Goal: Complete application form: Complete application form

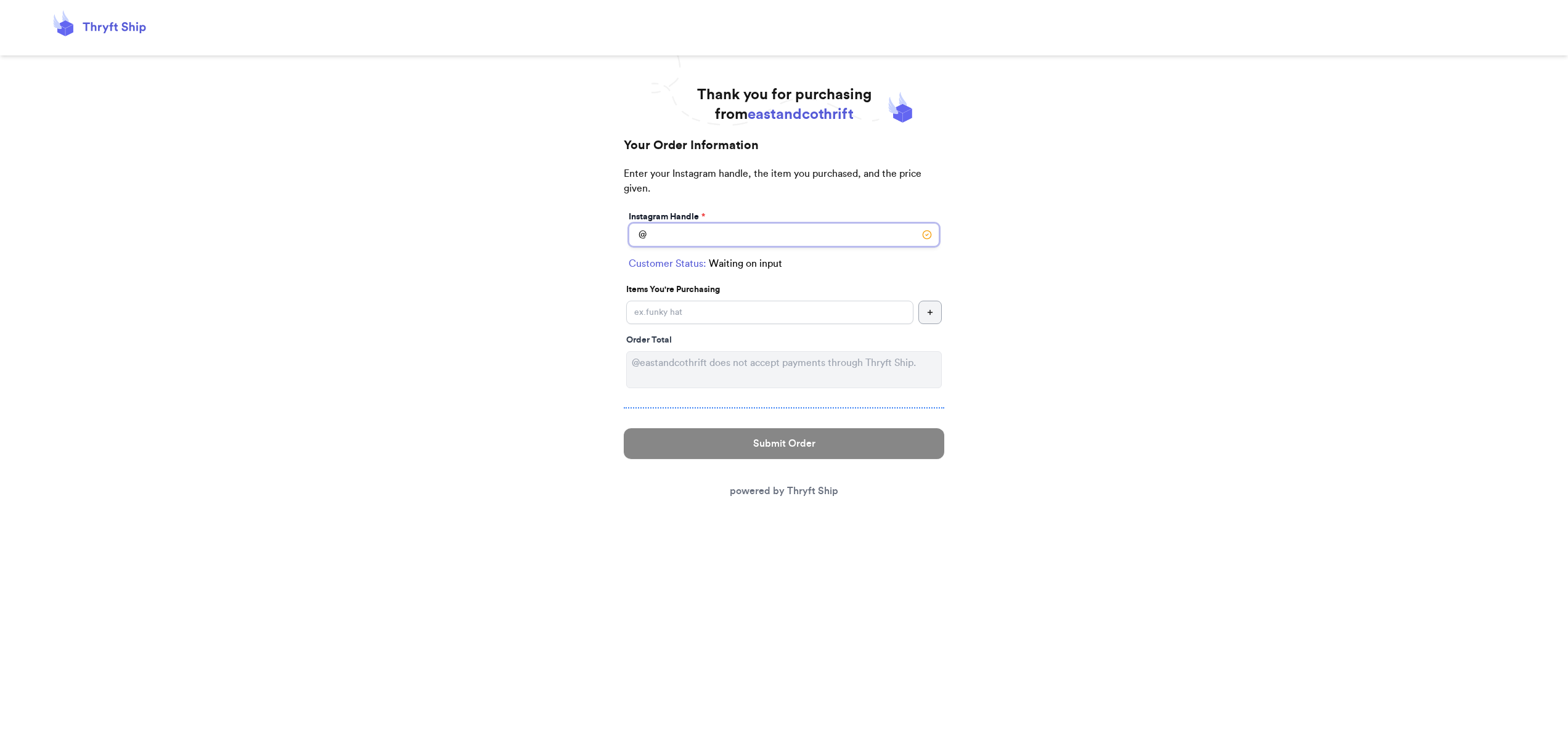
click at [732, 237] on input "Instagram Handle *" at bounding box center [783, 235] width 310 height 24
type input "l"
type input "haddielaneshop"
click at [681, 310] on input "Instagram Handle *" at bounding box center [770, 312] width 287 height 24
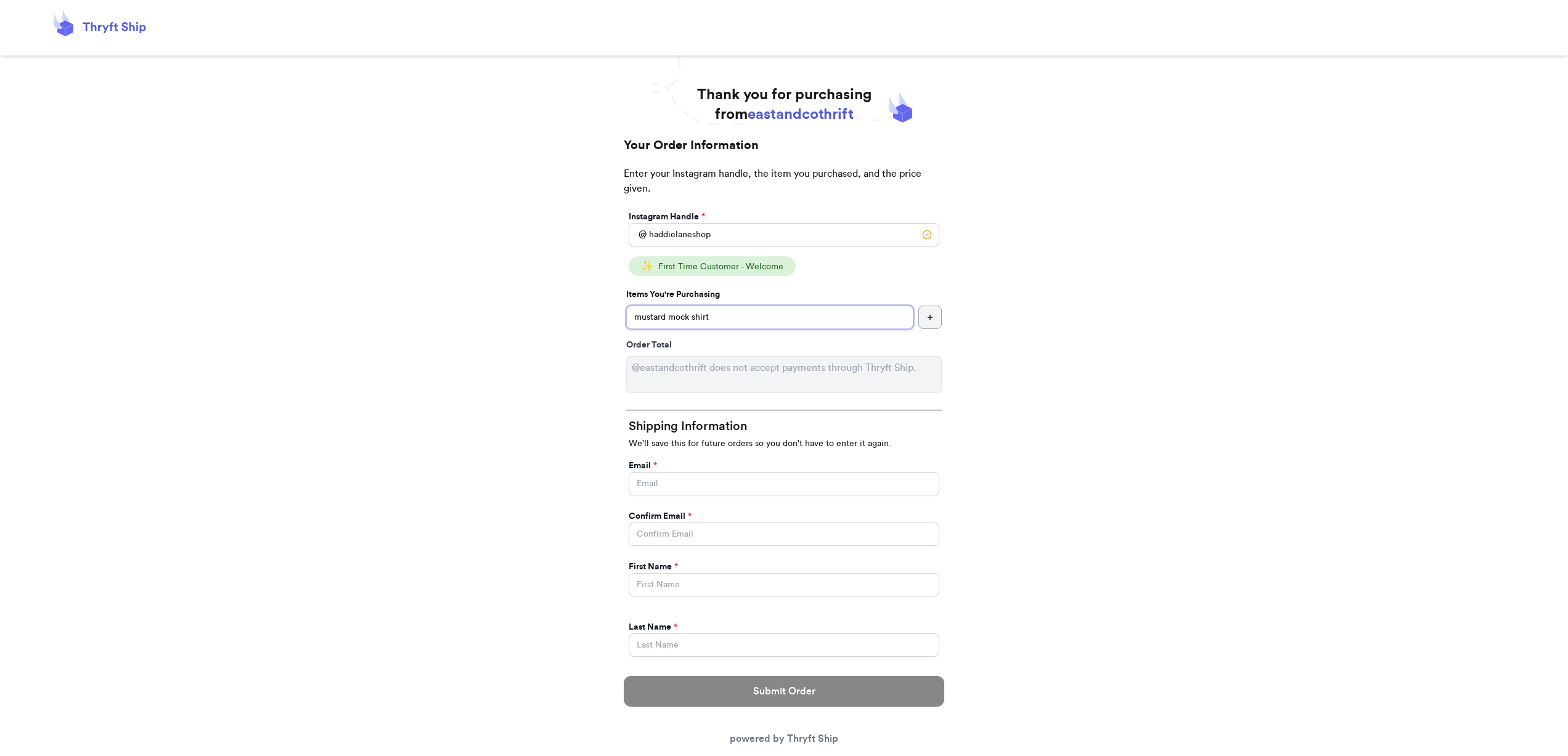
click at [694, 320] on input "mustard mock shirt" at bounding box center [770, 317] width 287 height 24
type input "mustard mock neck shirt"
click at [704, 482] on input "Instagram Handle *" at bounding box center [783, 484] width 310 height 24
type input "[EMAIL_ADDRESS][DOMAIN_NAME]"
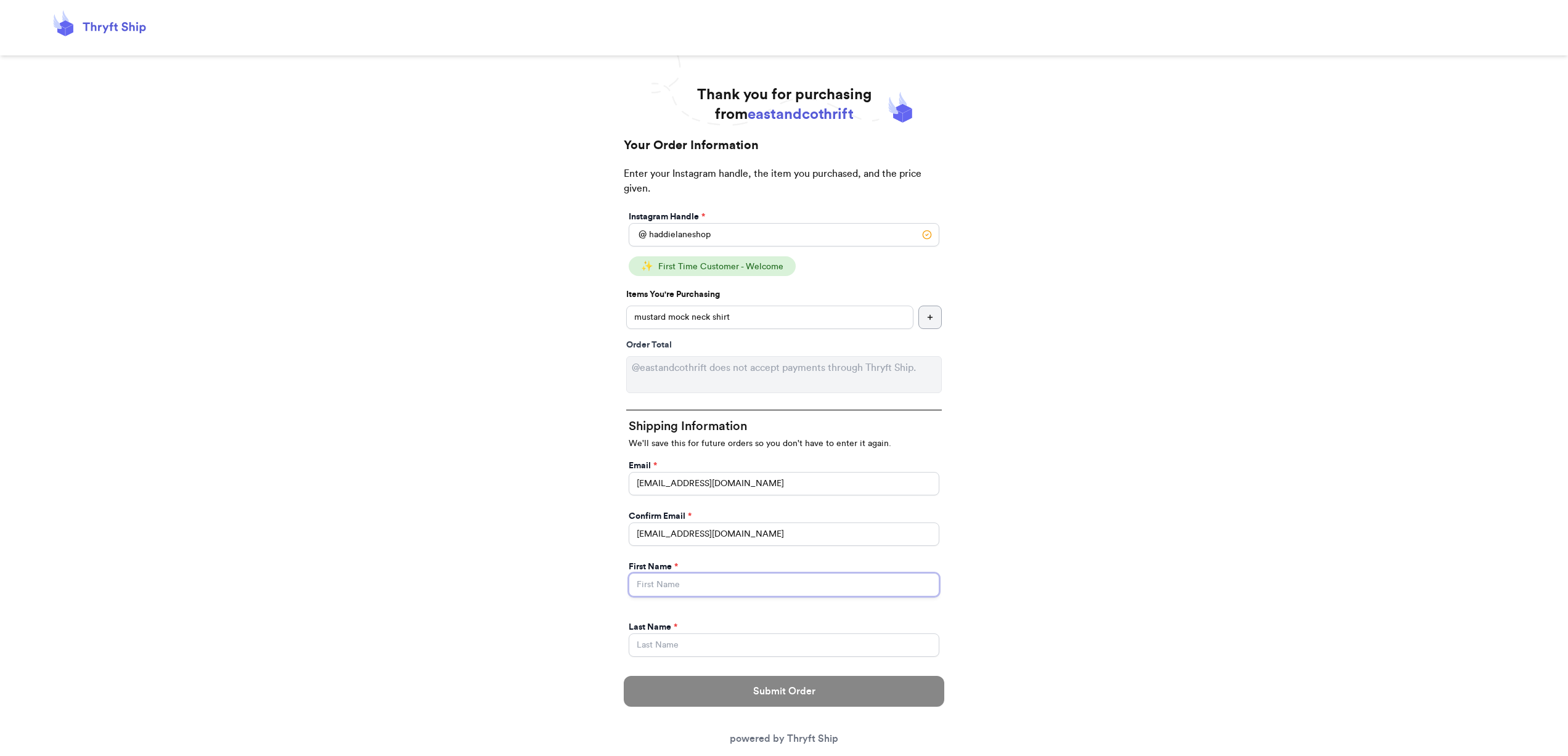
type input "[PERSON_NAME]"
type input "[STREET_ADDRESS][PERSON_NAME]"
select select "OH"
type input "[GEOGRAPHIC_DATA]"
type input "44122"
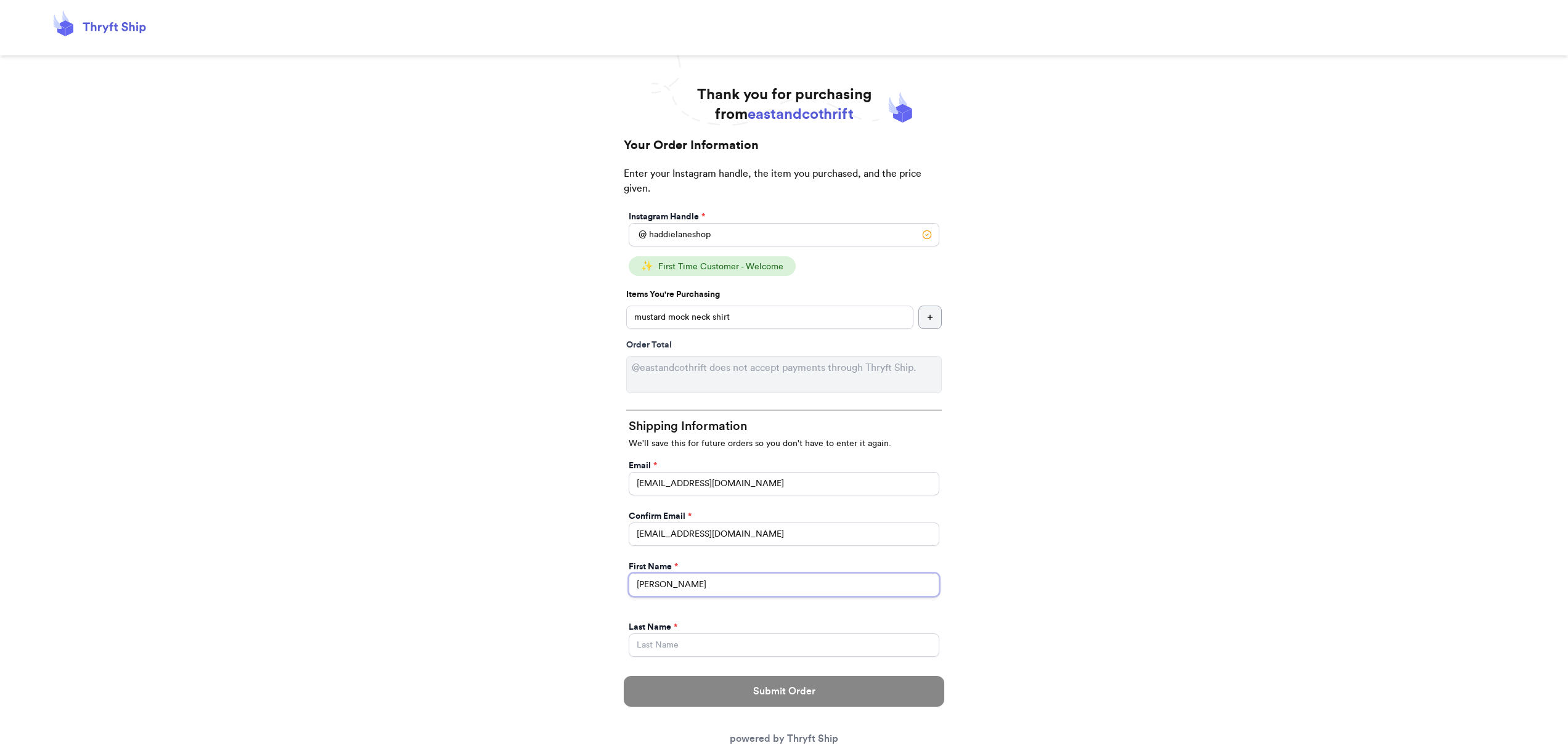
drag, startPoint x: 674, startPoint y: 583, endPoint x: 590, endPoint y: 582, distance: 84.0
click at [590, 582] on div "Thank you for purchasing from eastandcothrift Your Order Information Enter your…" at bounding box center [784, 645] width 1568 height 1120
type input "Lane"
click at [639, 644] on input "Instagram Handle *" at bounding box center [783, 645] width 310 height 24
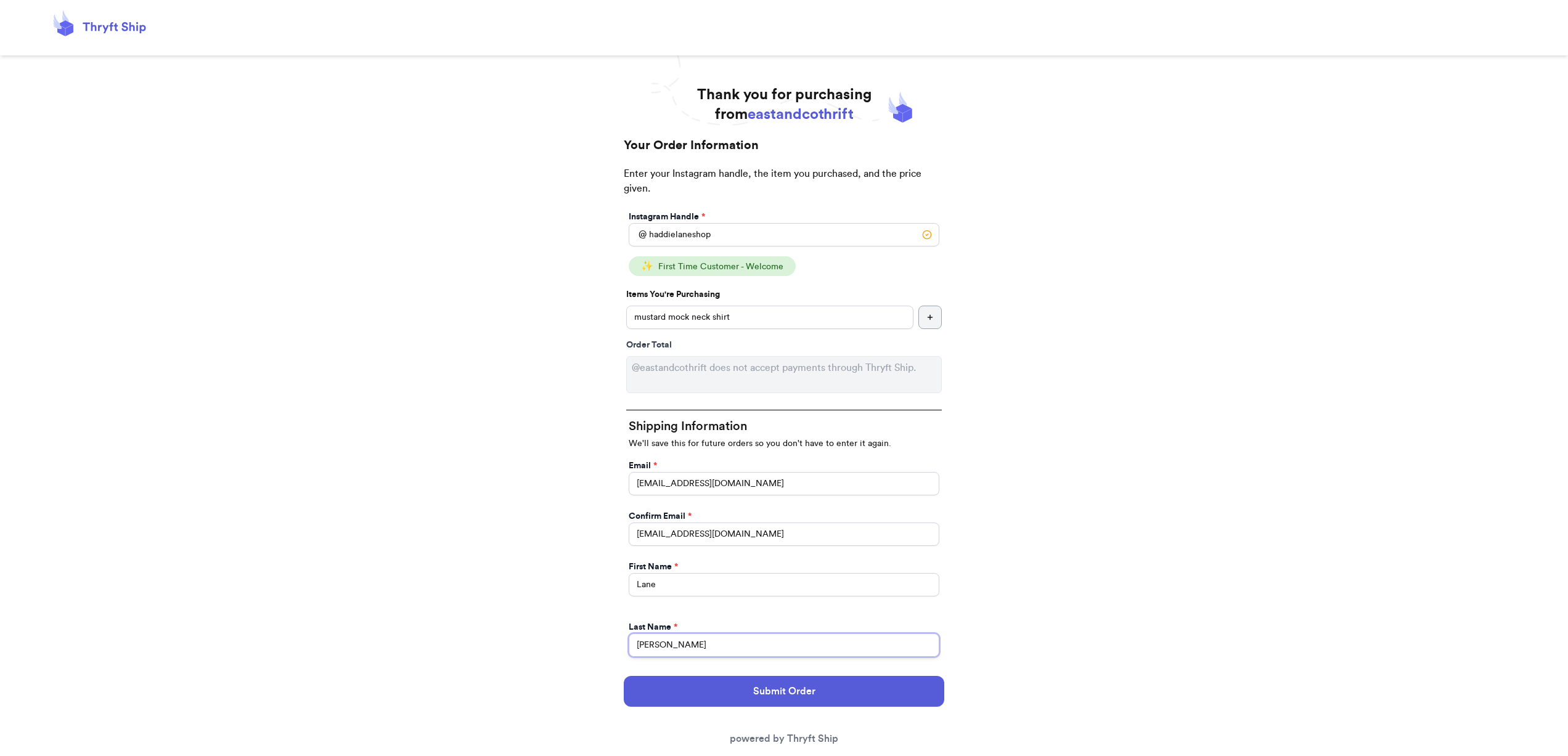
type input "[PERSON_NAME]"
click at [1051, 594] on div "Thank you for purchasing from eastandcothrift Your Order Information Enter your…" at bounding box center [784, 645] width 1568 height 1120
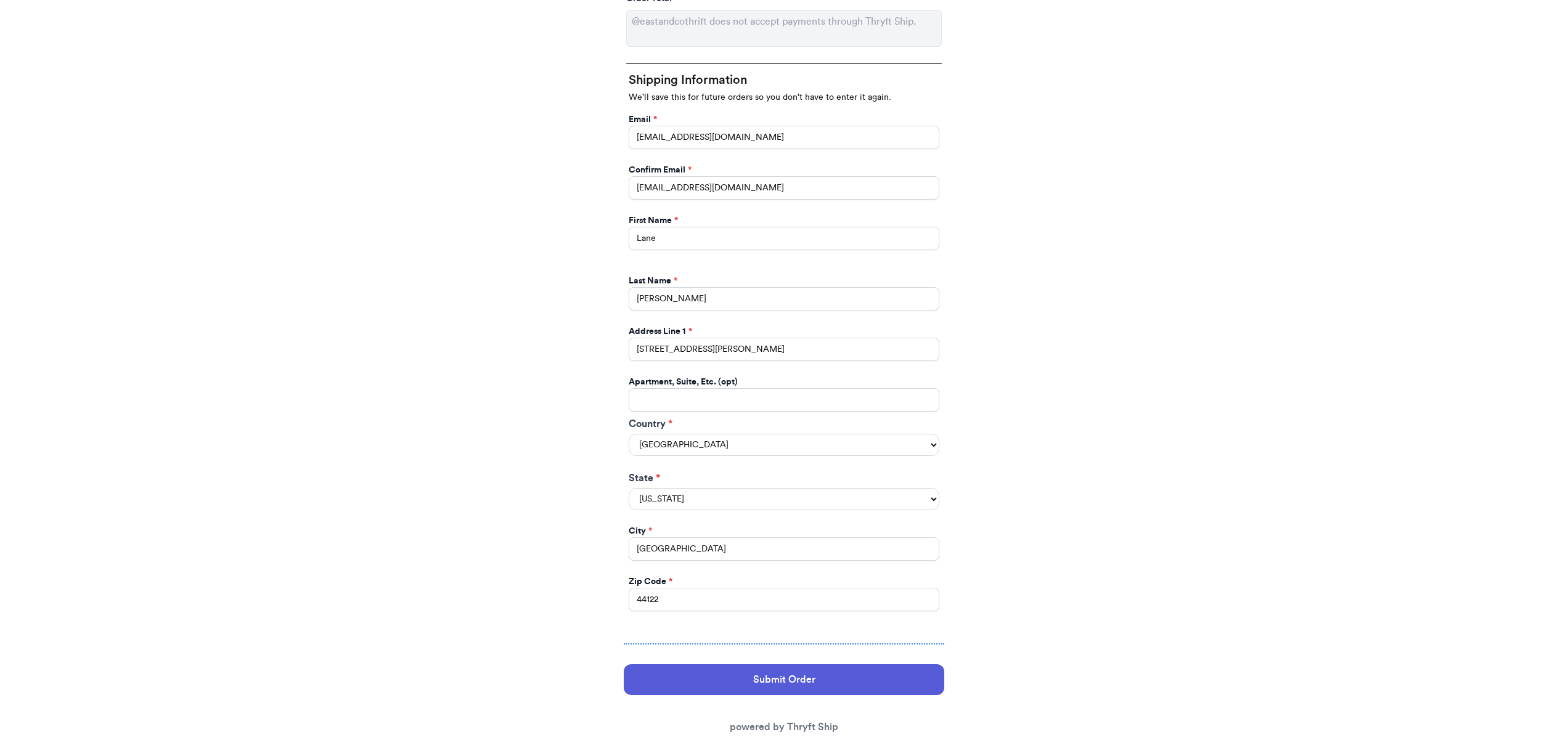
scroll to position [363, 0]
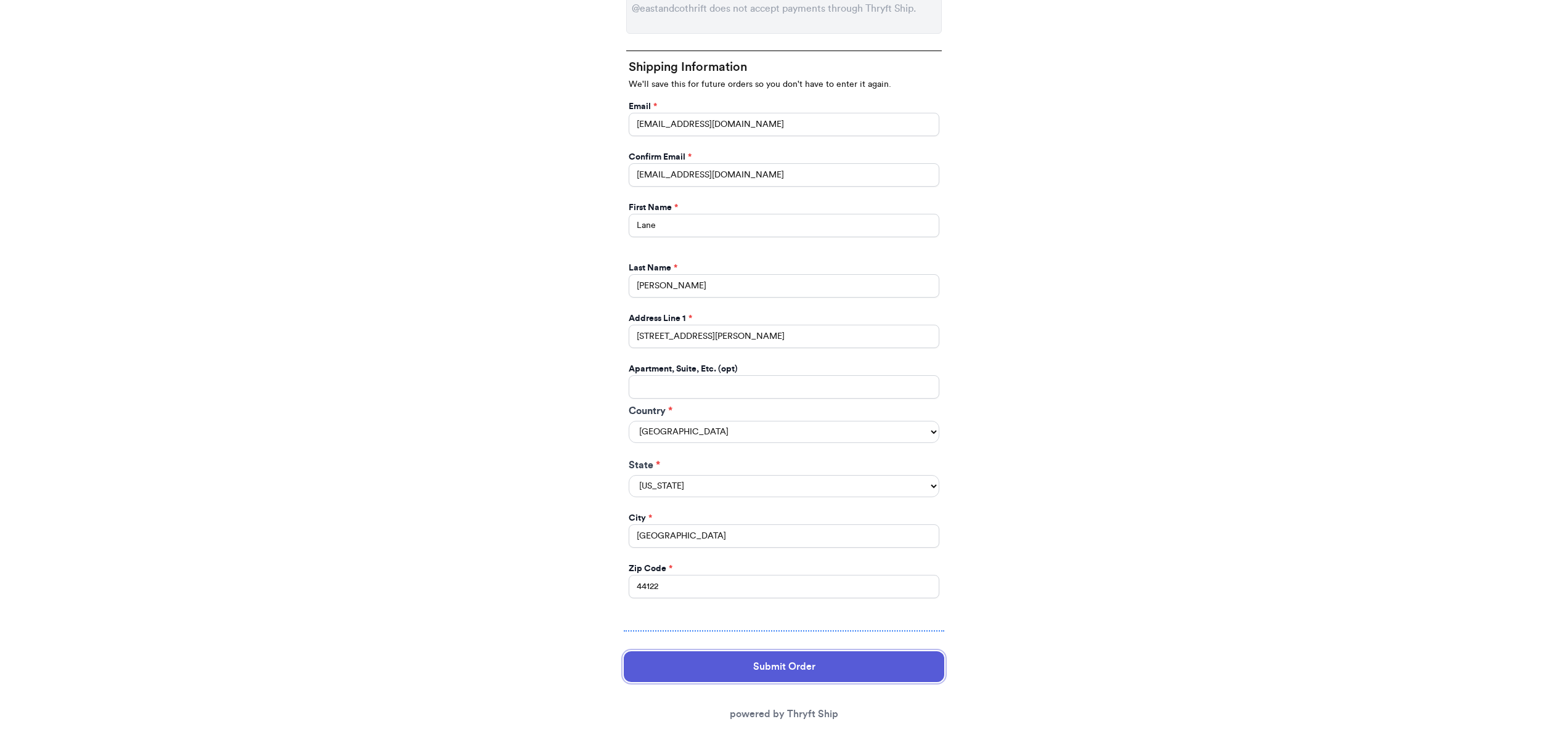
click at [846, 680] on button "Submit Order" at bounding box center [783, 666] width 320 height 31
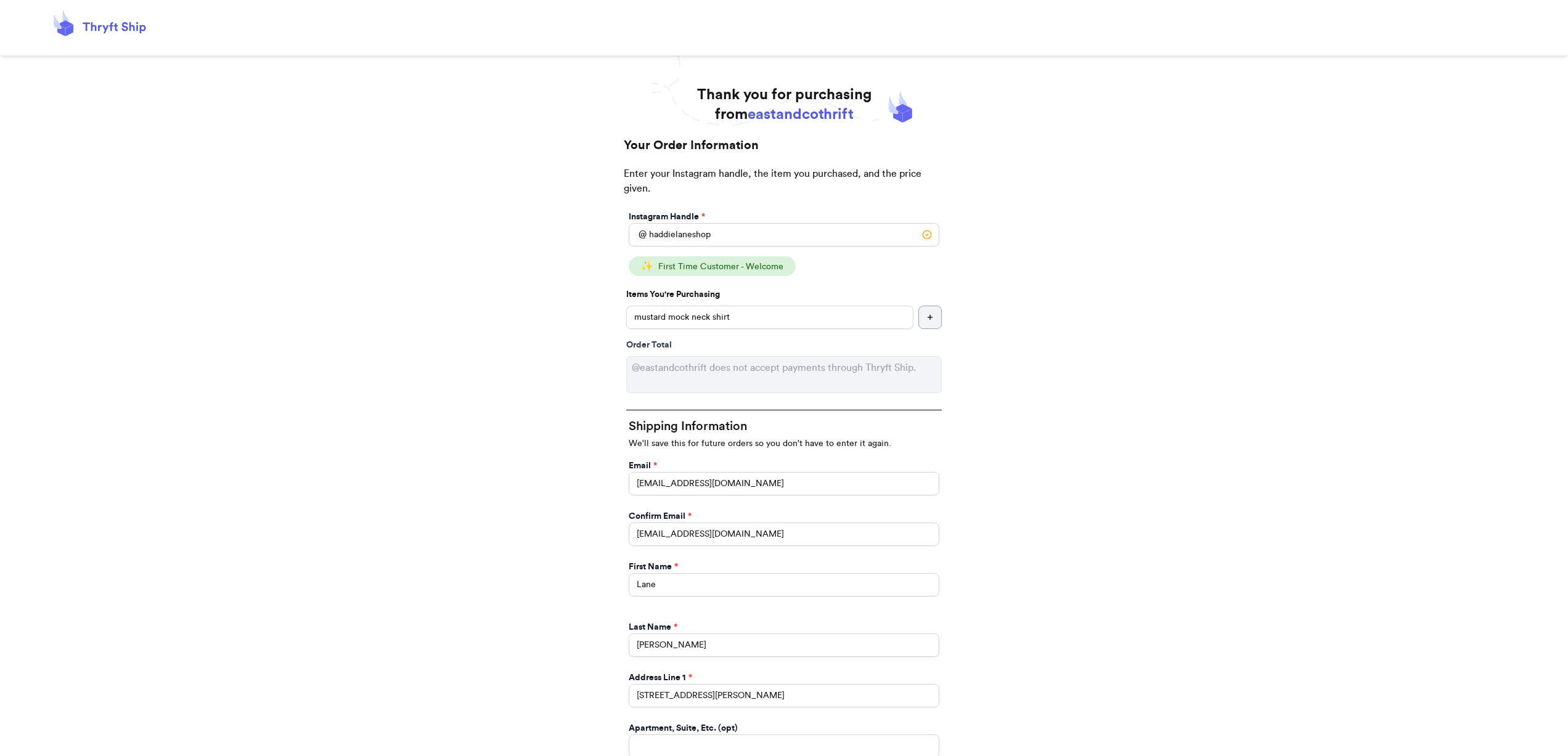
select select "OH"
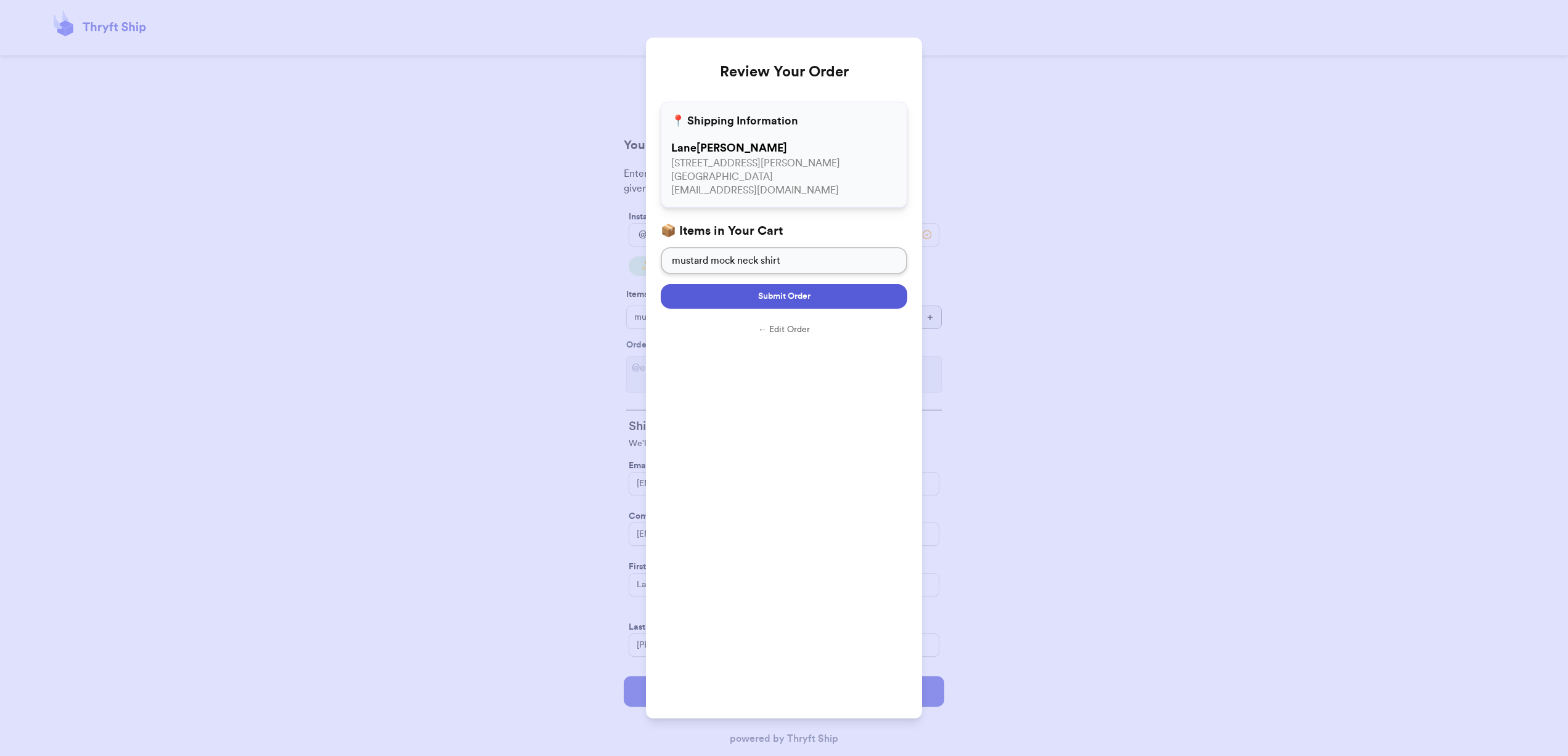
click at [762, 303] on button "Submit Order" at bounding box center [784, 296] width 247 height 25
